Goal: Transaction & Acquisition: Download file/media

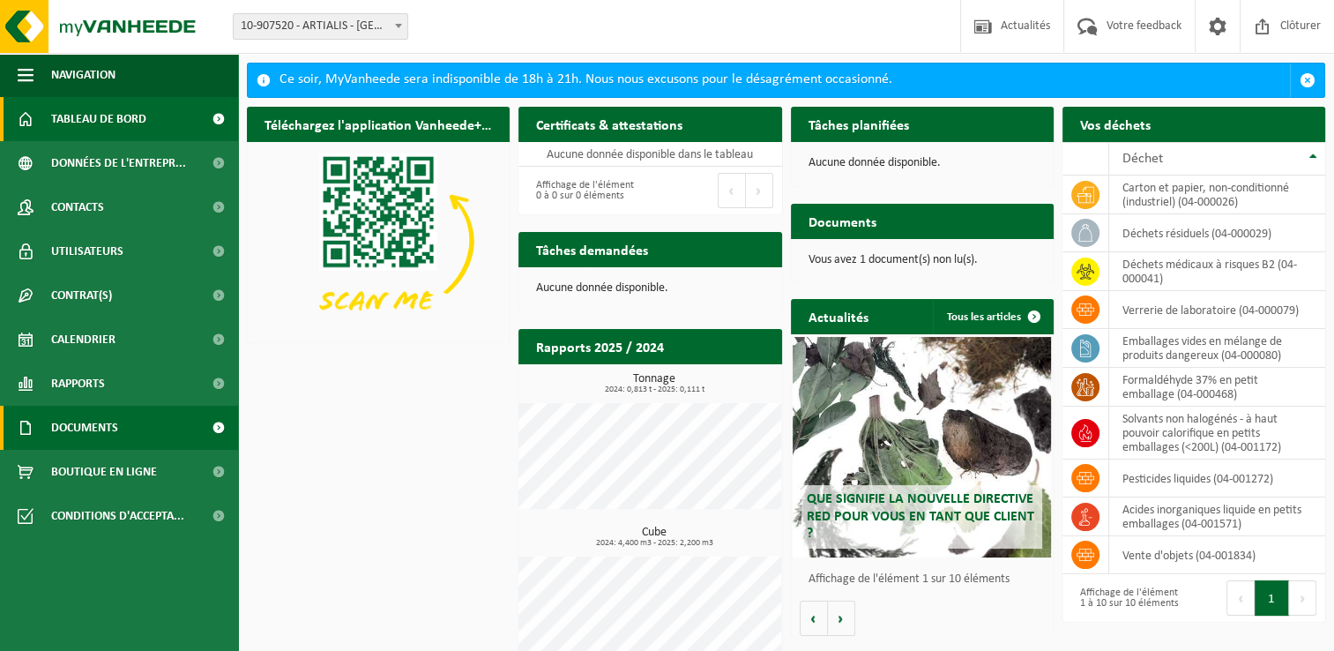
click at [98, 422] on span "Documents" at bounding box center [84, 427] width 67 height 44
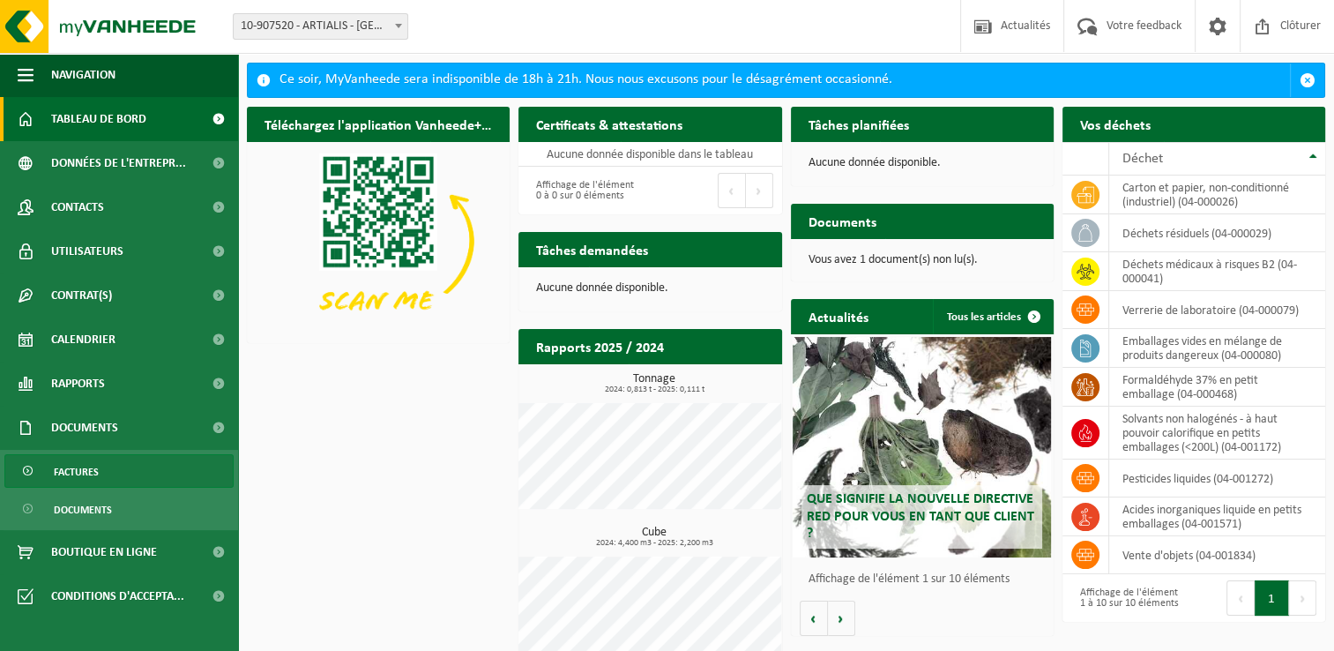
click at [112, 471] on link "Factures" at bounding box center [118, 470] width 229 height 33
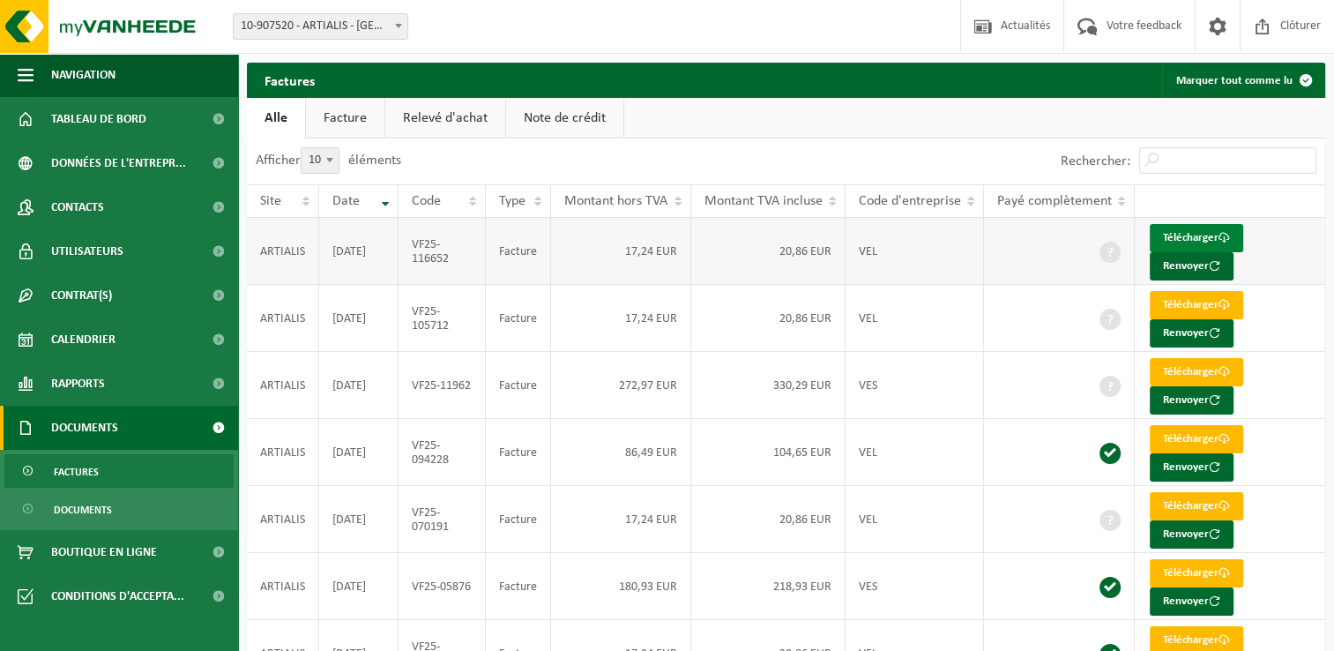
click at [1202, 233] on link "Télécharger" at bounding box center [1195, 238] width 93 height 28
click at [1187, 368] on link "Télécharger" at bounding box center [1195, 372] width 93 height 28
click at [1192, 434] on link "Télécharger" at bounding box center [1195, 439] width 93 height 28
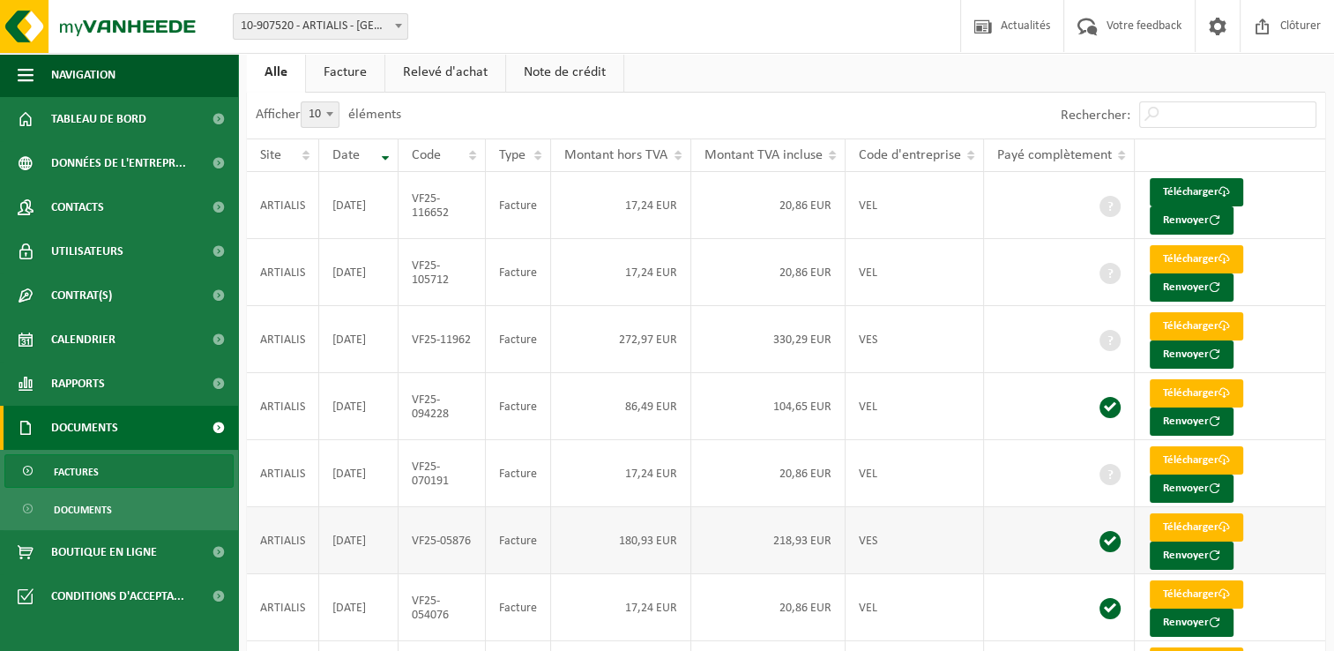
scroll to position [88, 0]
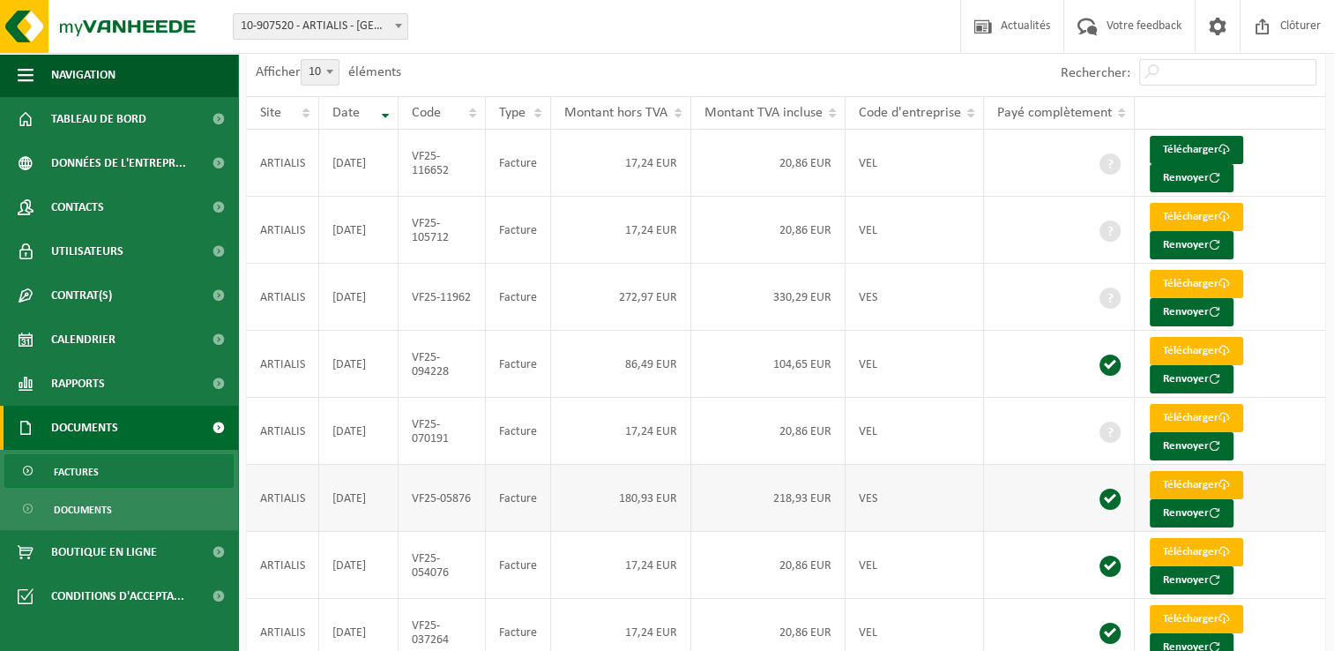
click at [1167, 482] on link "Télécharger" at bounding box center [1195, 485] width 93 height 28
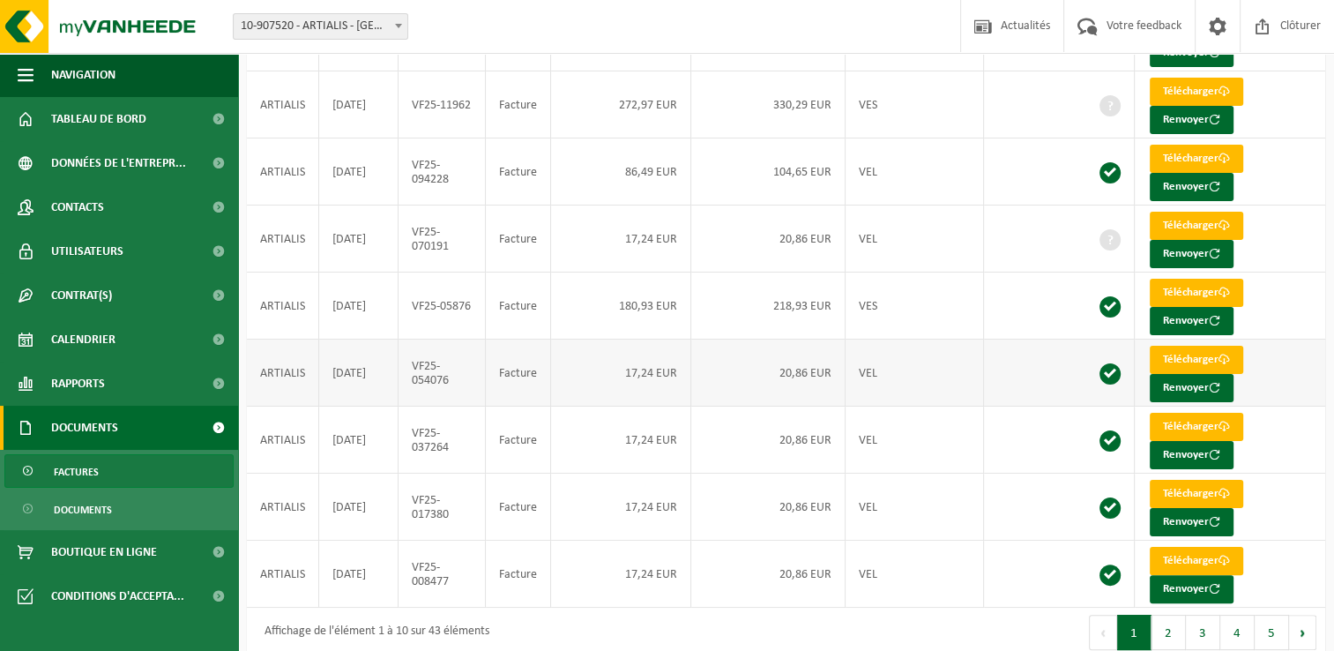
scroll to position [296, 0]
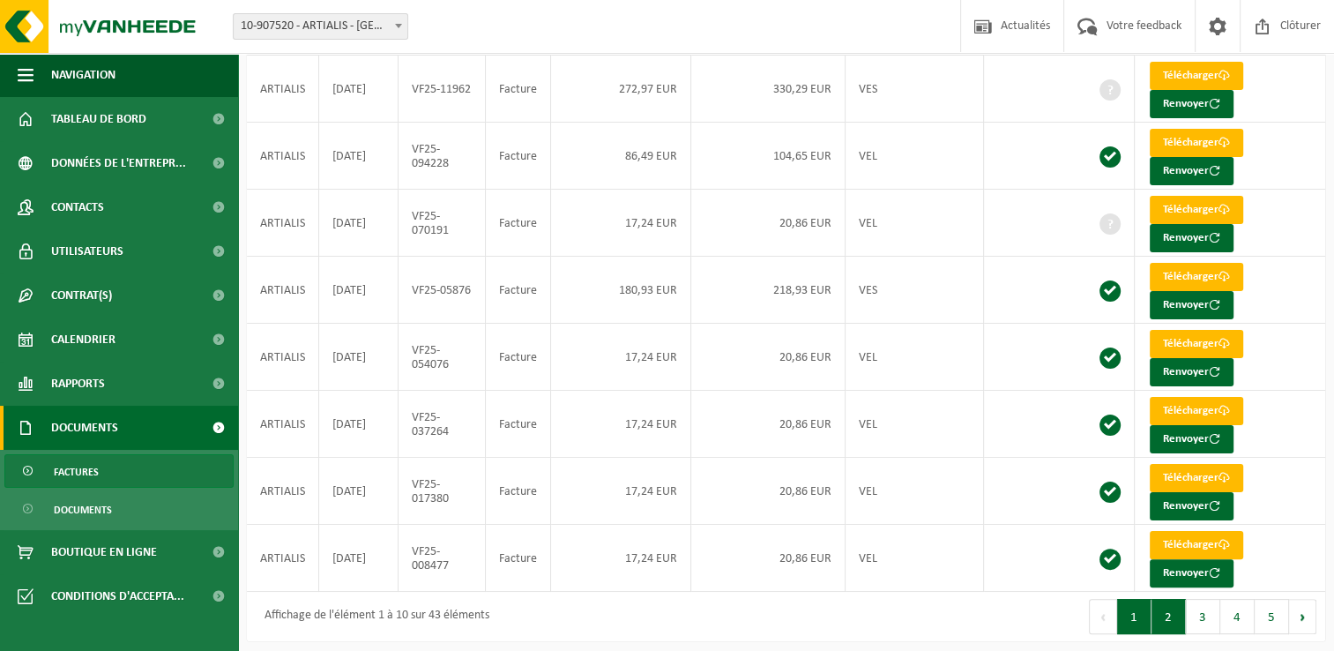
click at [1164, 609] on button "2" at bounding box center [1168, 616] width 34 height 35
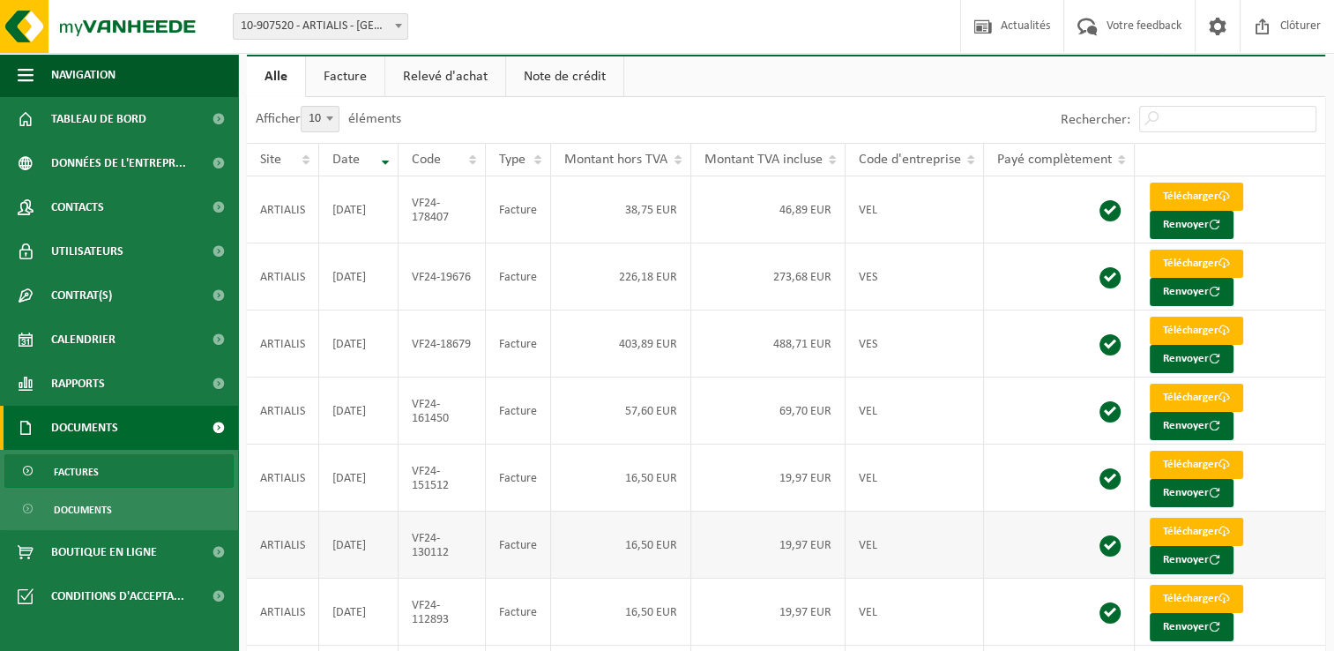
scroll to position [0, 0]
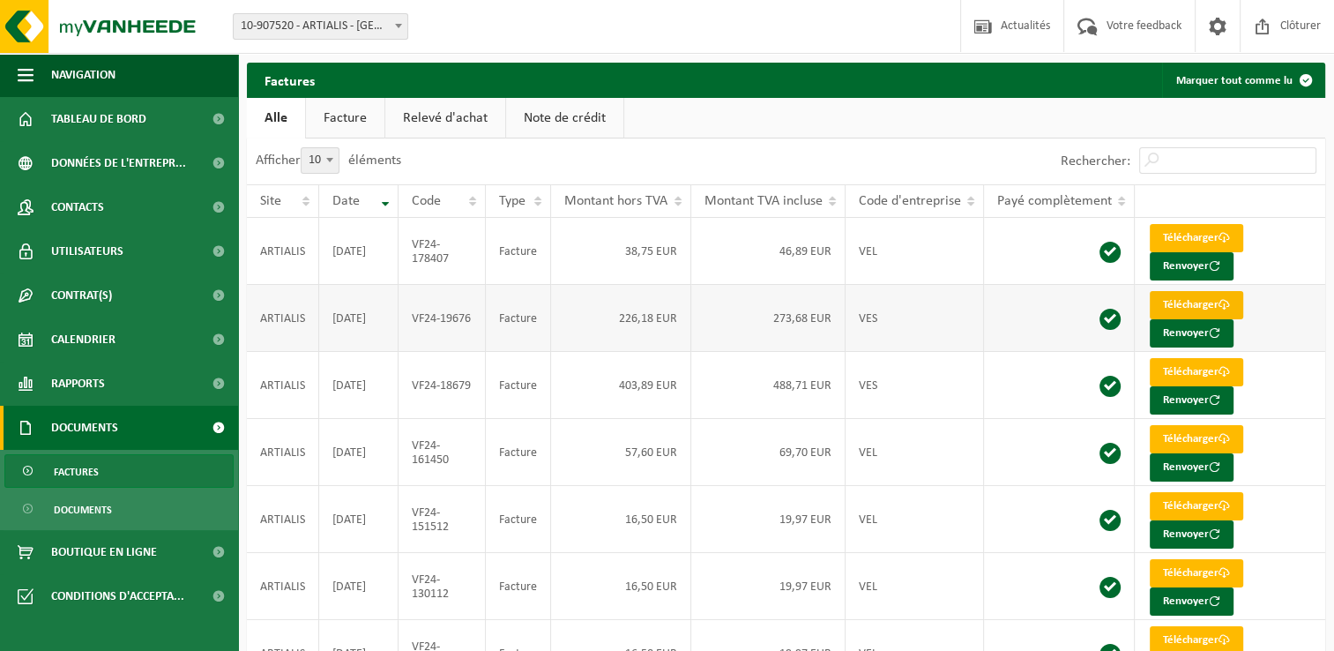
click at [1178, 301] on link "Télécharger" at bounding box center [1195, 305] width 93 height 28
click at [1216, 362] on link "Télécharger" at bounding box center [1195, 372] width 93 height 28
click at [383, 202] on th "Date" at bounding box center [358, 200] width 79 height 33
click at [383, 197] on th "Date" at bounding box center [358, 200] width 79 height 33
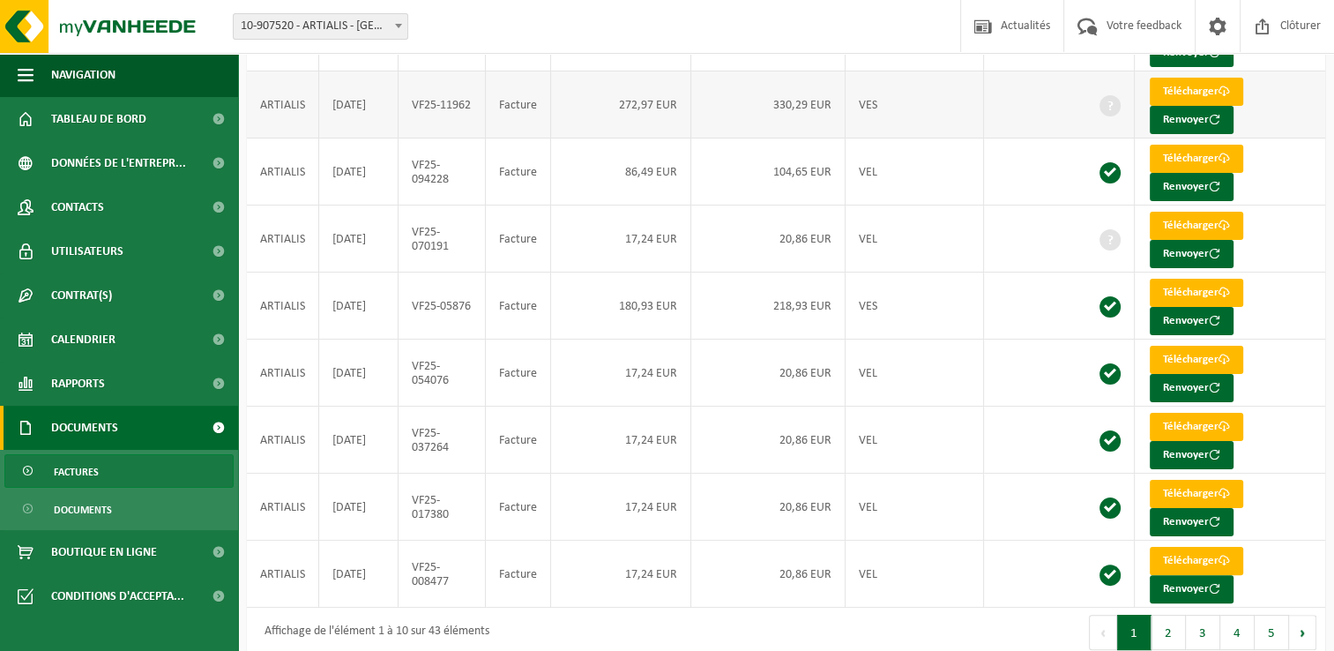
scroll to position [296, 0]
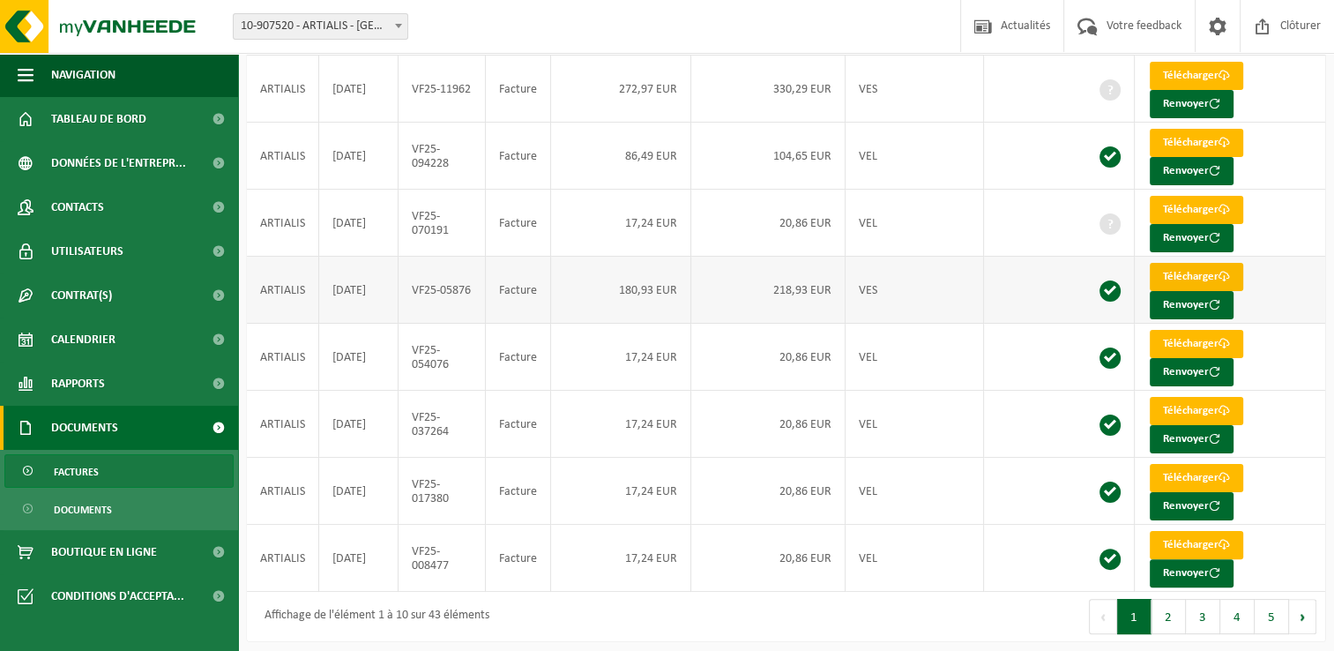
click at [1180, 267] on link "Télécharger" at bounding box center [1195, 277] width 93 height 28
